Goal: Transaction & Acquisition: Download file/media

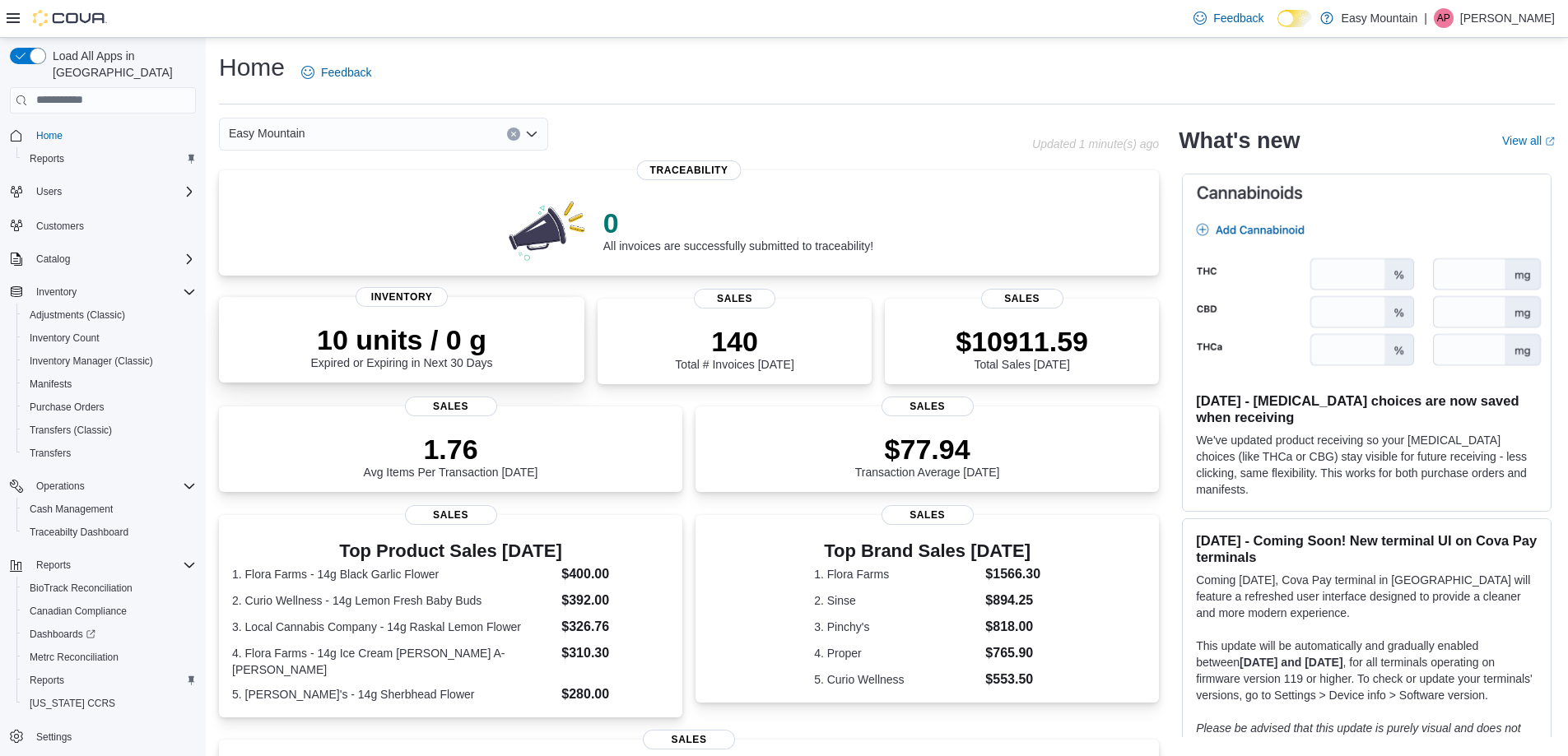
click at [316, 350] on p "10 units / 0 g" at bounding box center [402, 339] width 182 height 33
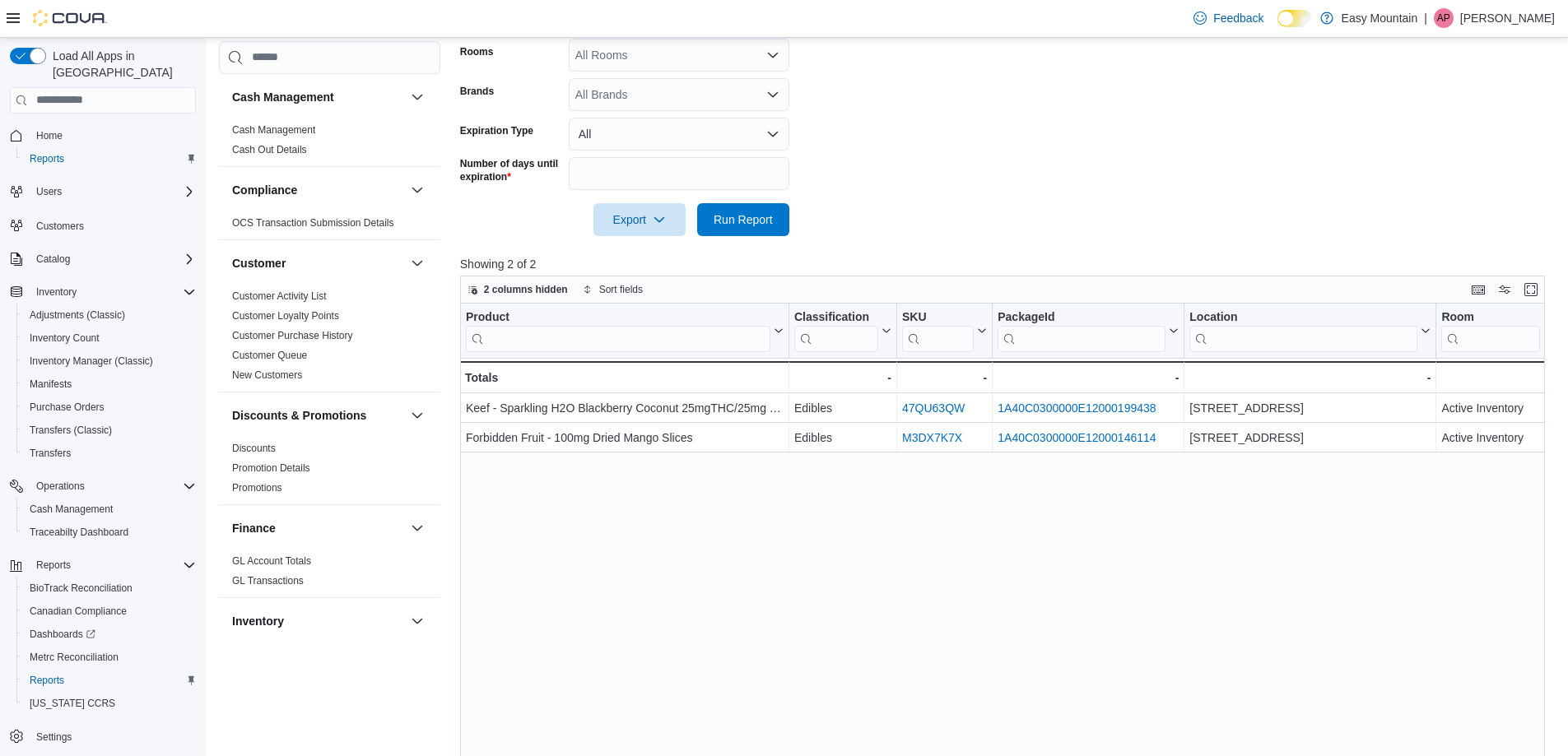
scroll to position [99, 0]
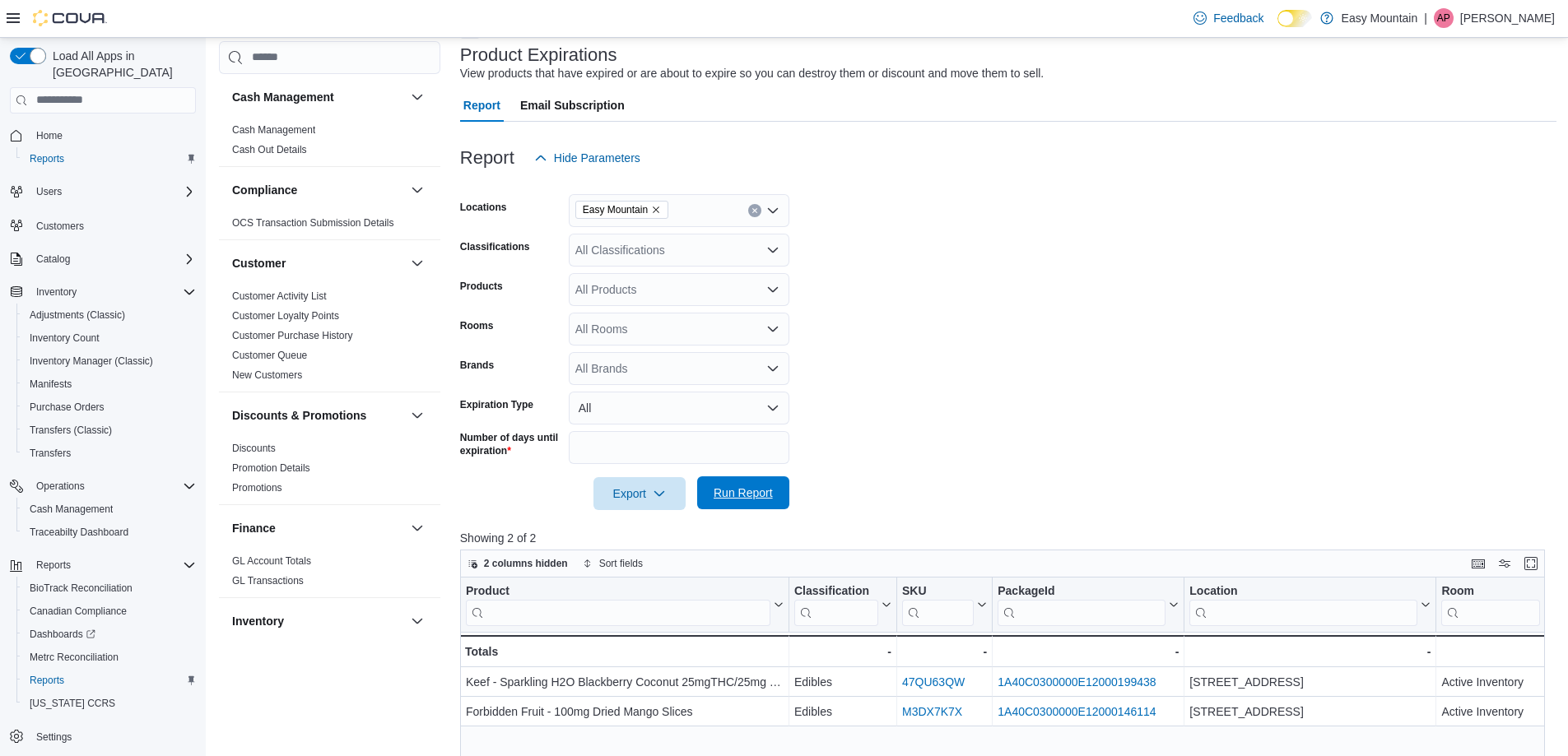
click at [739, 501] on span "Run Report" at bounding box center [742, 493] width 59 height 17
click at [620, 494] on span "Export" at bounding box center [639, 492] width 72 height 33
click at [656, 533] on button "Export to Excel" at bounding box center [642, 526] width 94 height 33
